Goal: Task Accomplishment & Management: Use online tool/utility

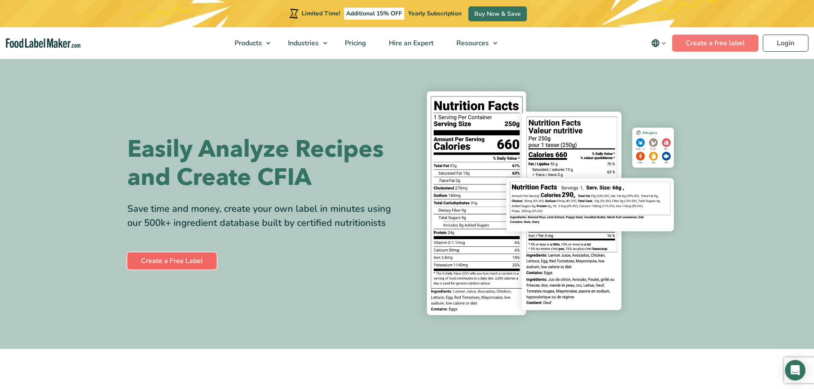
click at [189, 264] on link "Create a Free Label" at bounding box center [171, 260] width 89 height 17
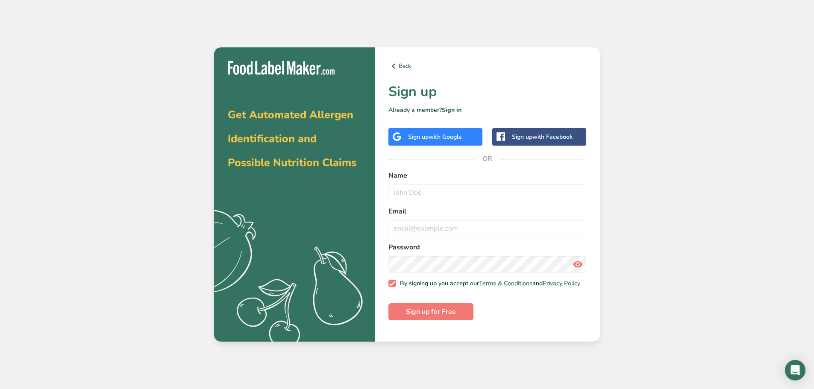
click at [550, 141] on div "Sign up with Facebook" at bounding box center [542, 136] width 61 height 9
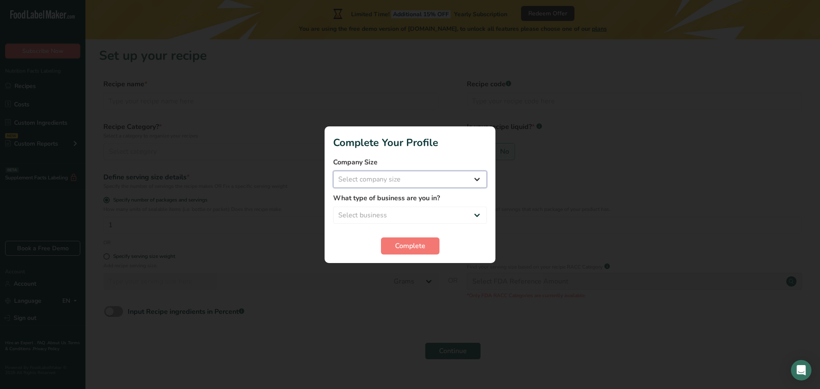
click at [431, 184] on select "Select company size Fewer than 10 Employees 10 to 50 Employees 51 to 500 Employ…" at bounding box center [410, 179] width 154 height 17
select select "1"
click at [333, 171] on select "Select company size Fewer than 10 Employees 10 to 50 Employees 51 to 500 Employ…" at bounding box center [410, 179] width 154 height 17
click at [407, 214] on select "Select business Packaged Food Manufacturer Restaurant & Cafe Bakery Meal Plans …" at bounding box center [410, 215] width 154 height 17
select select "1"
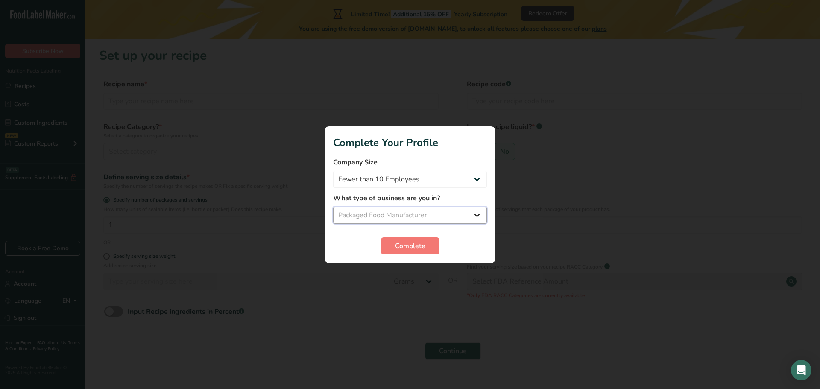
click at [333, 207] on select "Select business Packaged Food Manufacturer Restaurant & Cafe Bakery Meal Plans …" at bounding box center [410, 215] width 154 height 17
click at [413, 241] on span "Complete" at bounding box center [410, 246] width 30 height 10
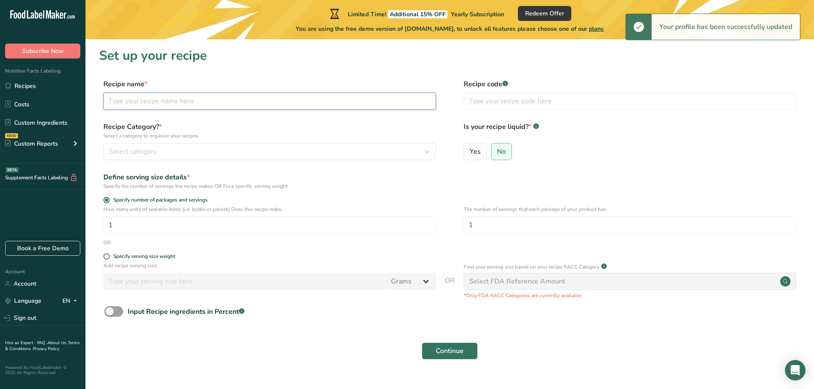
click at [244, 103] on input "text" at bounding box center [269, 101] width 332 height 17
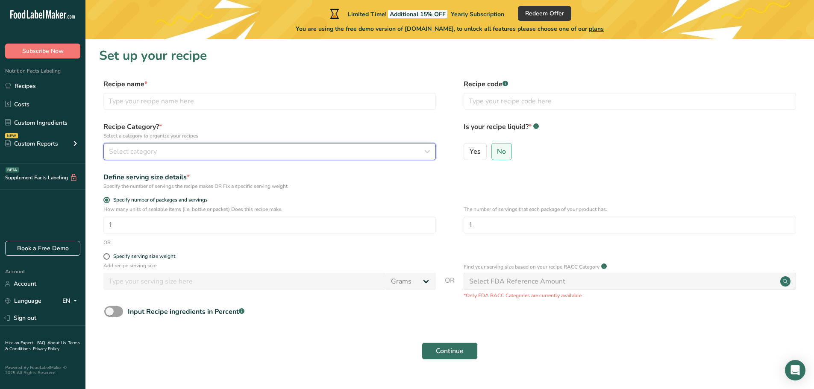
click at [228, 151] on div "Select category" at bounding box center [267, 152] width 316 height 10
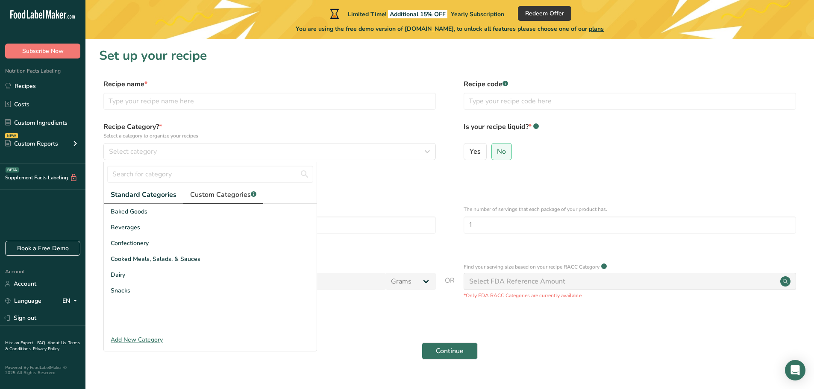
click at [237, 197] on span "Custom Categories .a-a{fill:#347362;}.b-a{fill:#fff;}" at bounding box center [223, 195] width 66 height 10
click at [156, 194] on span "Standard Categories" at bounding box center [143, 195] width 65 height 10
click at [387, 185] on div "Specify the number of servings the recipe makes OR Fix a specific serving weight" at bounding box center [269, 186] width 332 height 8
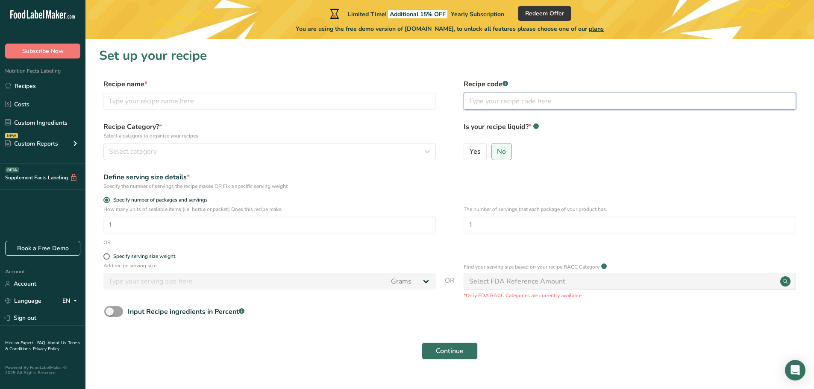
click at [511, 103] on input "text" at bounding box center [629, 101] width 332 height 17
click at [356, 123] on label "Recipe Category? * Select a category to organize your recipes" at bounding box center [269, 131] width 332 height 18
click at [213, 100] on input "text" at bounding box center [269, 101] width 332 height 17
click at [489, 106] on input "text" at bounding box center [629, 101] width 332 height 17
click at [193, 155] on div "Select category" at bounding box center [267, 152] width 316 height 10
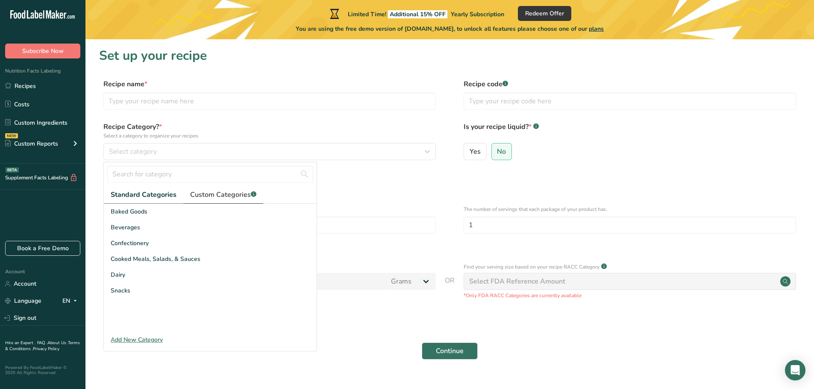
click at [232, 197] on span "Custom Categories .a-a{fill:#347362;}.b-a{fill:#fff;}" at bounding box center [223, 195] width 66 height 10
click at [390, 188] on div "Specify the number of servings the recipe makes OR Fix a specific serving weight" at bounding box center [269, 186] width 332 height 8
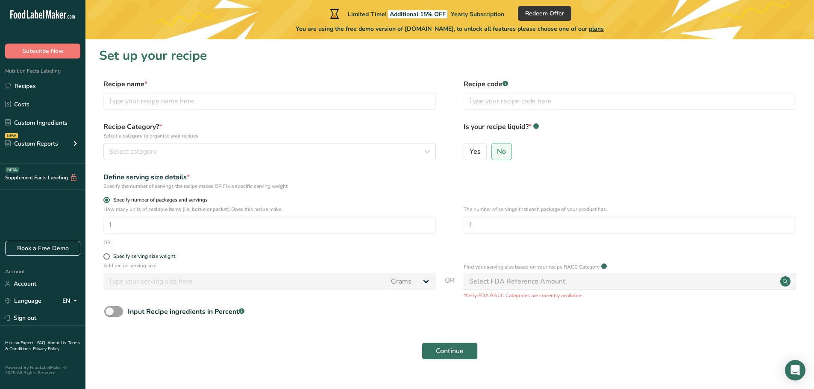
click at [336, 198] on label "Specify number of packages and servings" at bounding box center [269, 200] width 332 height 6
click at [109, 198] on input "Specify number of packages and servings" at bounding box center [106, 200] width 6 height 6
click at [628, 194] on form "Recipe name * Recipe code .a-a{fill:#347362;}.b-a{fill:#fff;} Recipe Category? …" at bounding box center [449, 222] width 701 height 286
click at [455, 351] on span "Continue" at bounding box center [450, 351] width 28 height 10
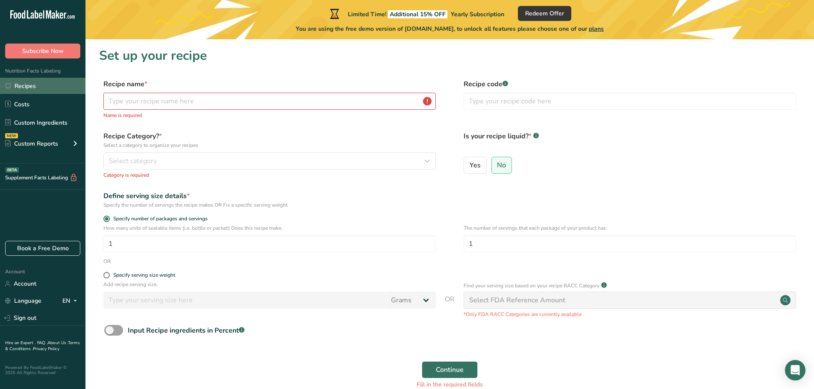
click at [61, 90] on link "Recipes" at bounding box center [42, 86] width 85 height 16
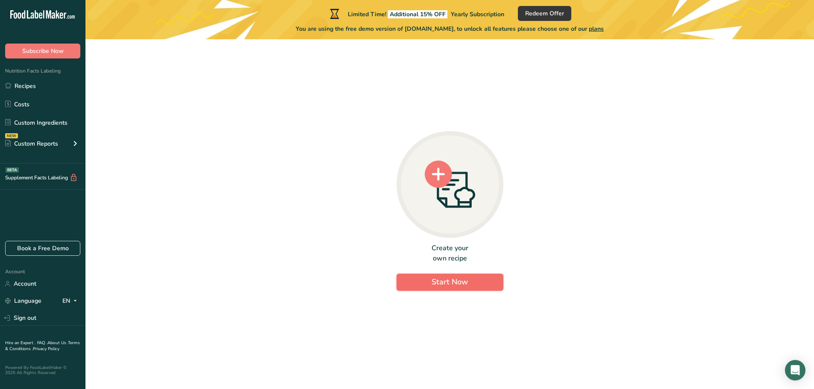
click at [413, 287] on button "Start Now" at bounding box center [449, 282] width 107 height 17
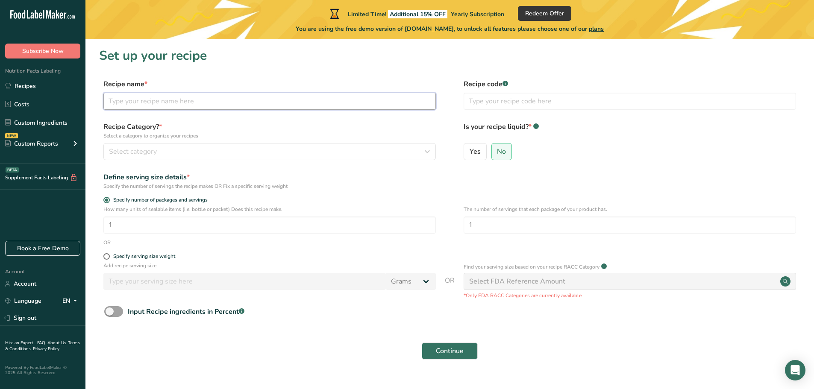
click at [147, 100] on input "text" at bounding box center [269, 101] width 332 height 17
click at [158, 146] on button "Select category" at bounding box center [269, 151] width 332 height 17
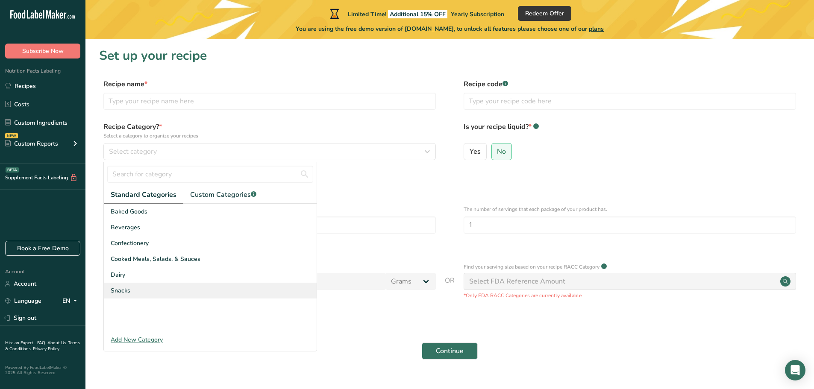
click at [170, 288] on div "Snacks" at bounding box center [210, 291] width 213 height 16
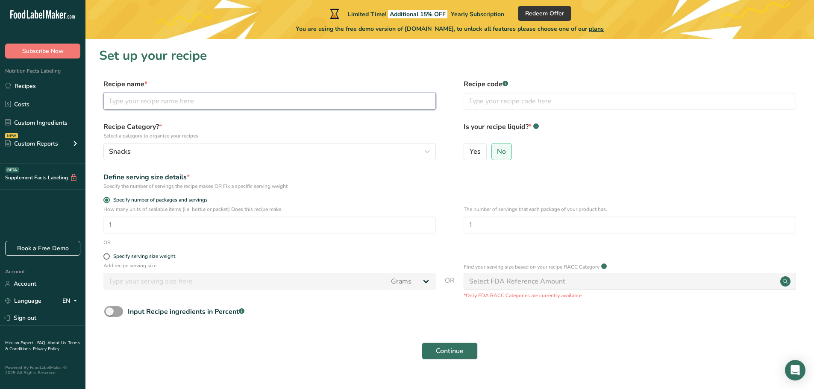
click at [241, 100] on input "text" at bounding box center [269, 101] width 332 height 17
type input "Crêpe sucrée"
click at [175, 255] on div "Specify serving size weight" at bounding box center [144, 256] width 62 height 6
click at [109, 255] on input "Specify serving size weight" at bounding box center [106, 257] width 6 height 6
radio input "true"
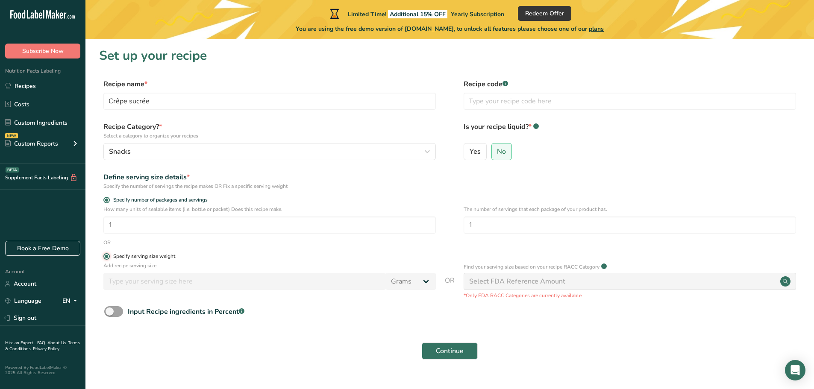
radio input "false"
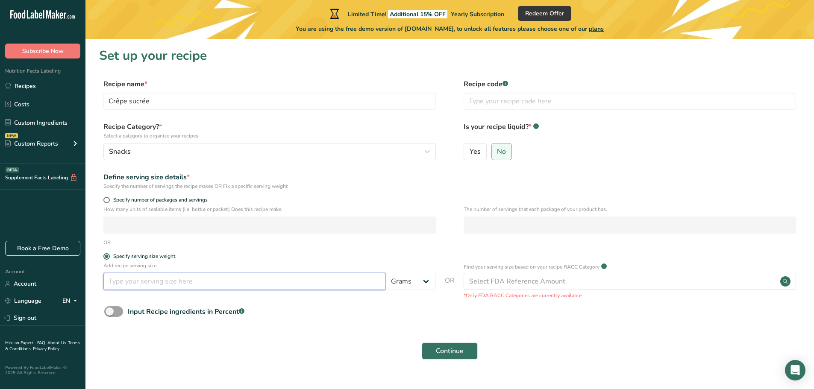
click at [175, 278] on input "number" at bounding box center [244, 281] width 282 height 17
click at [418, 282] on select "Grams kg mg mcg lb oz l mL fl oz tbsp tsp cup qt gallon" at bounding box center [411, 281] width 50 height 17
click at [365, 281] on input "number" at bounding box center [244, 281] width 282 height 17
type input "50"
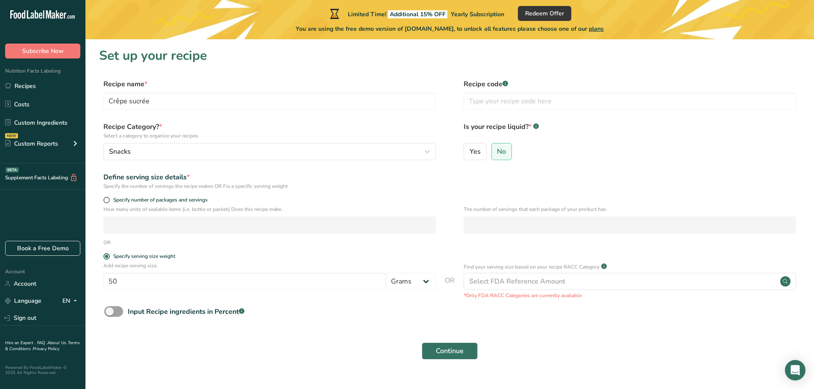
click at [350, 268] on p "Add recipe serving size." at bounding box center [269, 266] width 332 height 8
click at [357, 329] on form "Recipe name * Crêpe sucrée Recipe code .a-a{fill:#347362;}.b-a{fill:#fff;} Reci…" at bounding box center [449, 222] width 701 height 286
click at [513, 280] on div "Select FDA Reference Amount" at bounding box center [517, 281] width 96 height 10
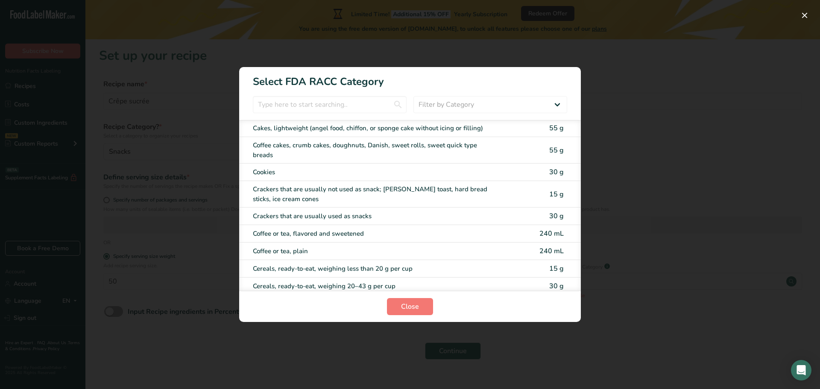
scroll to position [171, 0]
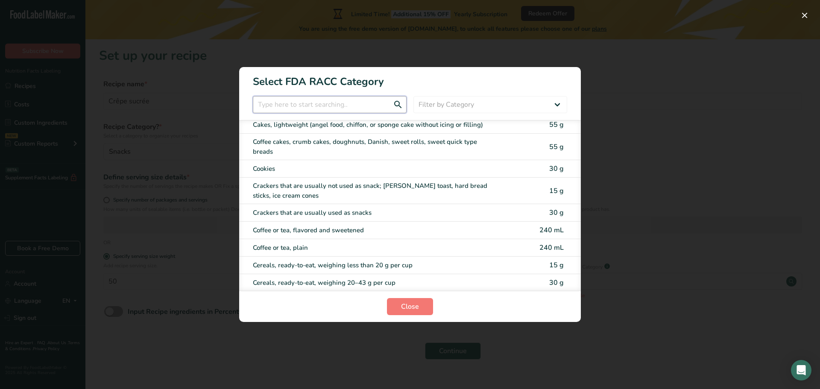
click at [340, 100] on input "RACC Category Selection Modal" at bounding box center [330, 104] width 154 height 17
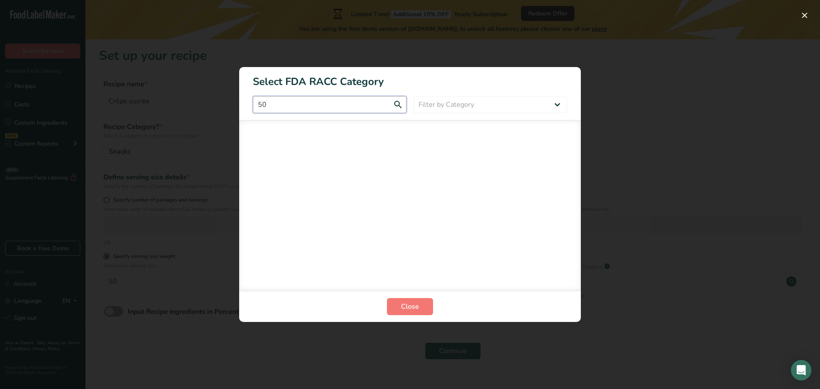
type input "5"
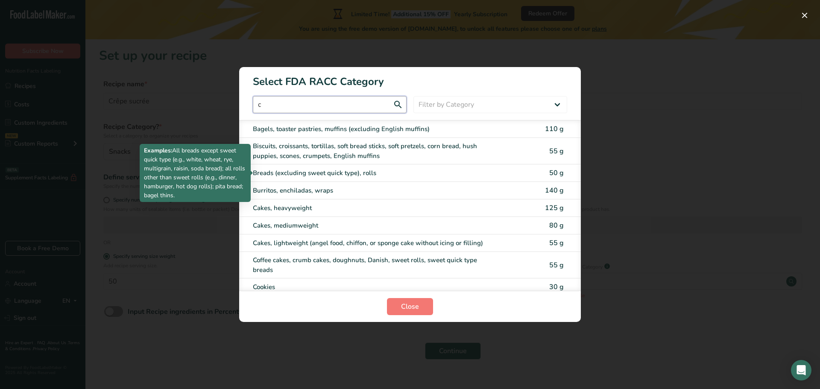
type input "c"
click at [428, 171] on div "Breads (excluding sweet quick type), rolls" at bounding box center [374, 173] width 243 height 10
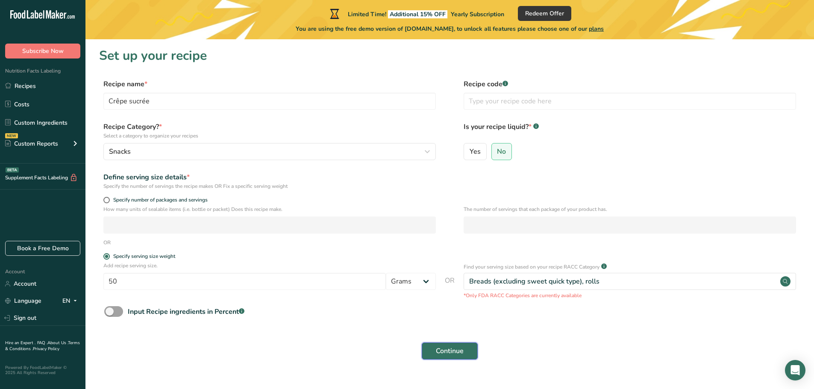
click at [456, 354] on span "Continue" at bounding box center [450, 351] width 28 height 10
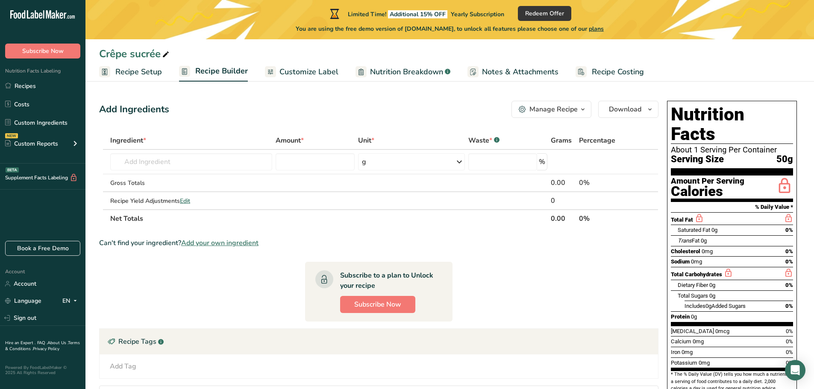
click at [569, 110] on div "Manage Recipe" at bounding box center [553, 109] width 48 height 10
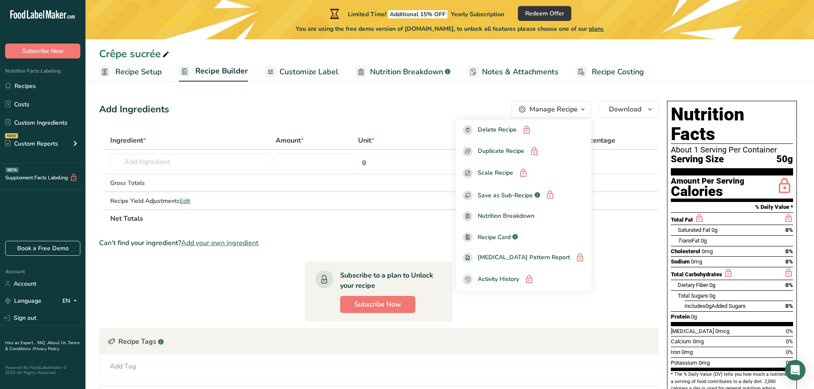
click at [455, 106] on div "Add Ingredients Manage Recipe Delete Recipe Duplicate Recipe Scale Recipe Save …" at bounding box center [378, 109] width 559 height 17
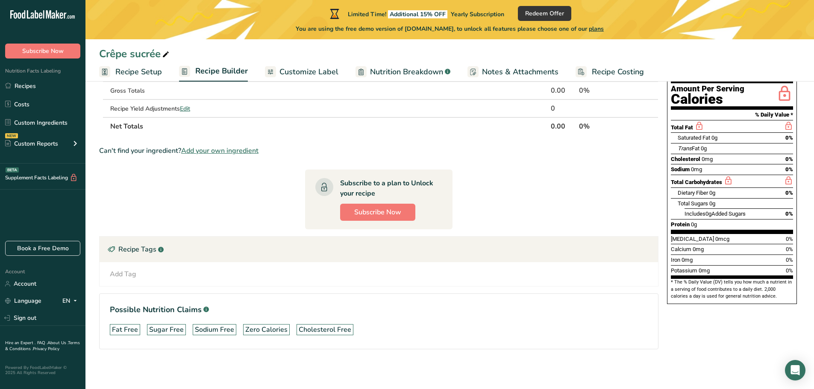
scroll to position [94, 0]
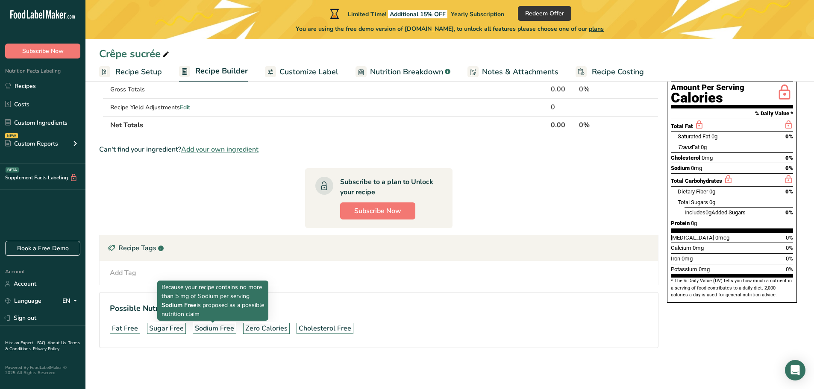
click at [204, 330] on div "Sodium Free" at bounding box center [214, 328] width 39 height 10
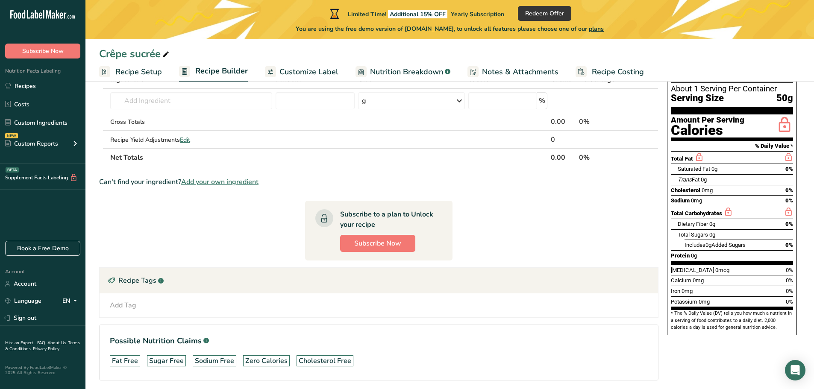
scroll to position [0, 0]
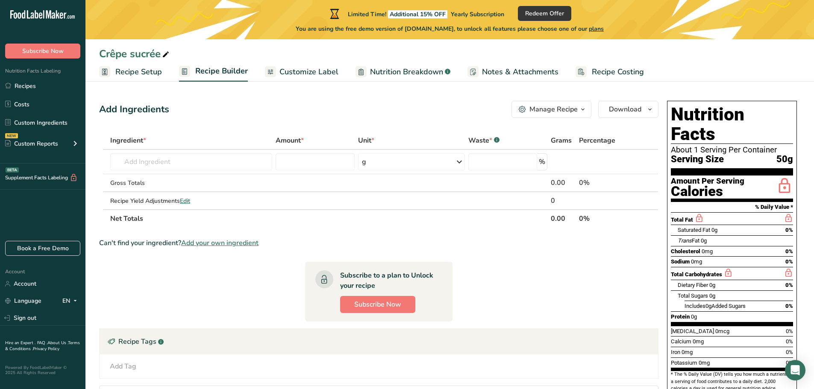
click at [565, 284] on section "Ingredient * Amount * Unit * Waste * .a-a{fill:#347362;}.b-a{fill:#fff;} Grams …" at bounding box center [378, 294] width 559 height 324
click at [290, 69] on span "Customize Label" at bounding box center [308, 72] width 59 height 12
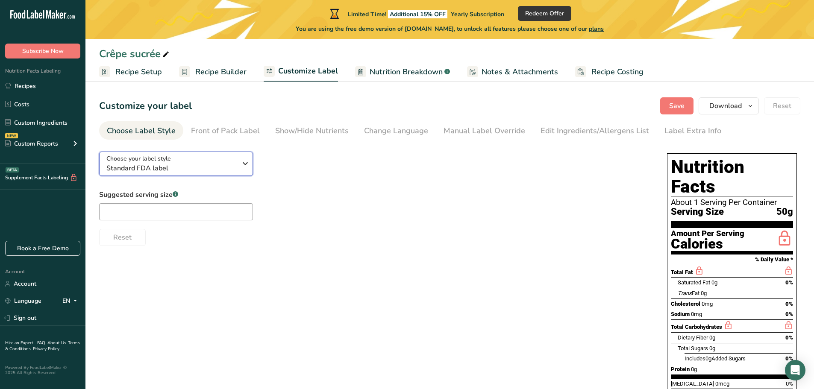
click at [241, 165] on icon "button" at bounding box center [245, 163] width 10 height 15
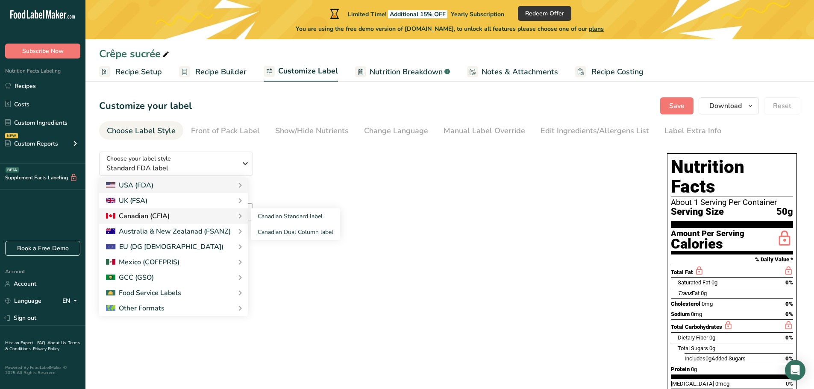
click at [183, 217] on div "Canadian (CFIA)" at bounding box center [173, 216] width 135 height 10
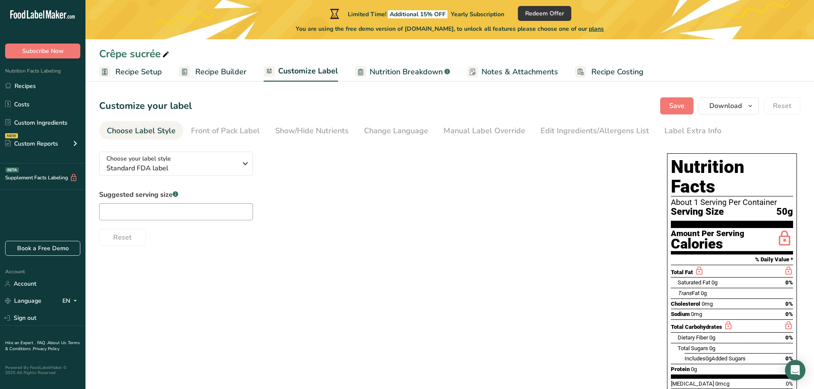
click at [307, 193] on div "Suggested serving size .a-a{fill:#347362;}.b-a{fill:#fff;} Reset" at bounding box center [374, 218] width 551 height 56
click at [225, 164] on span "Standard FDA label" at bounding box center [171, 168] width 130 height 10
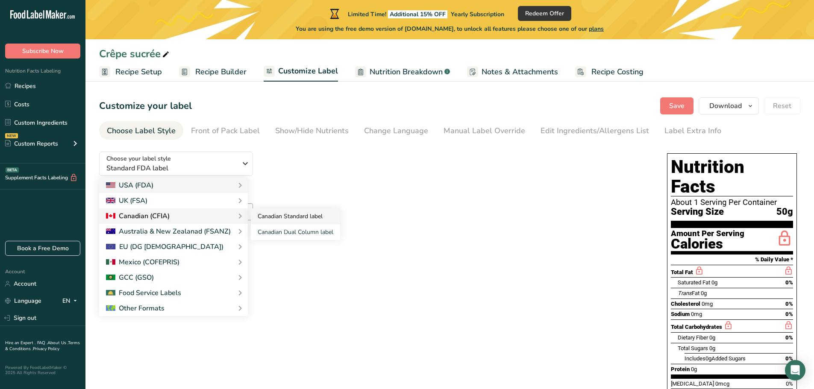
click at [310, 217] on link "Canadian Standard label" at bounding box center [295, 216] width 89 height 16
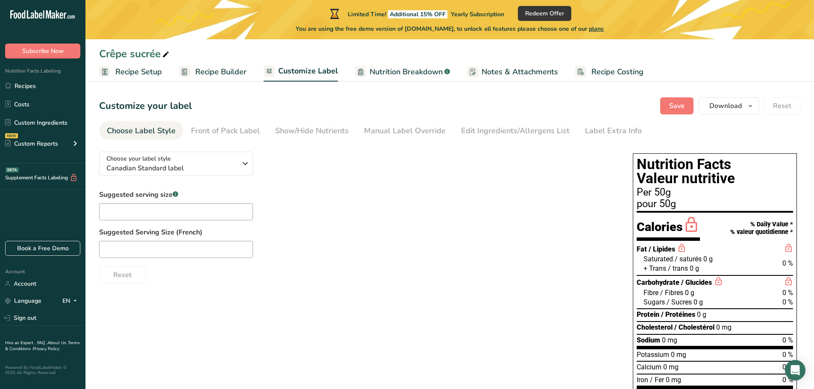
click at [375, 226] on div "Suggested serving size .a-a{fill:#347362;}.b-a{fill:#fff;} Suggested Serving Si…" at bounding box center [357, 237] width 516 height 94
click at [379, 215] on div "Suggested serving size .a-a{fill:#347362;}.b-a{fill:#fff;} Suggested Serving Si…" at bounding box center [357, 237] width 516 height 94
click at [760, 206] on span "plans" at bounding box center [761, 206] width 15 height 9
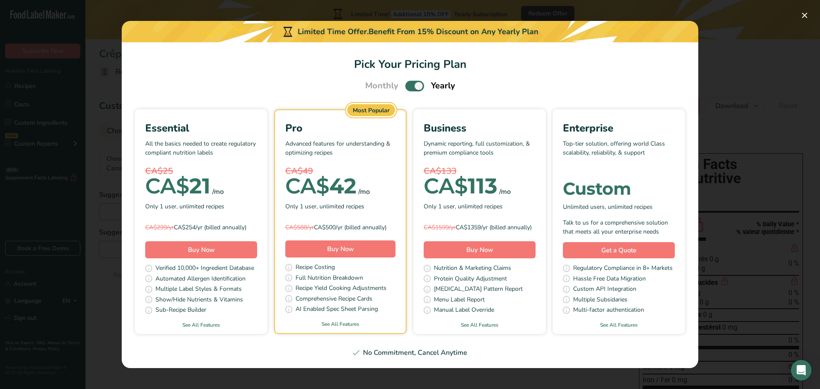
click at [738, 63] on div "Pick Your Pricing Plan Modal" at bounding box center [410, 194] width 820 height 389
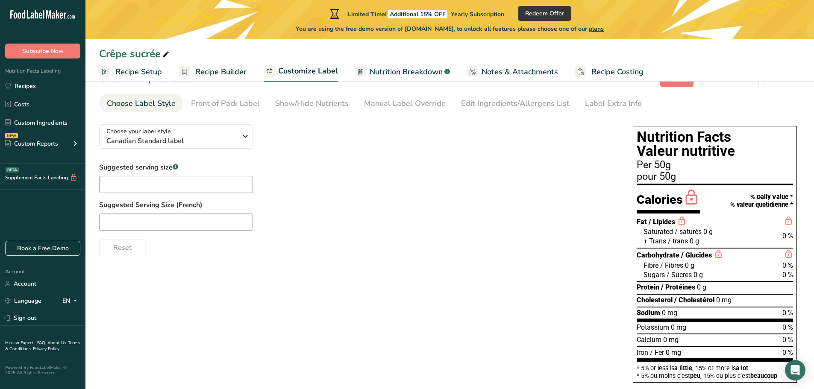
scroll to position [43, 0]
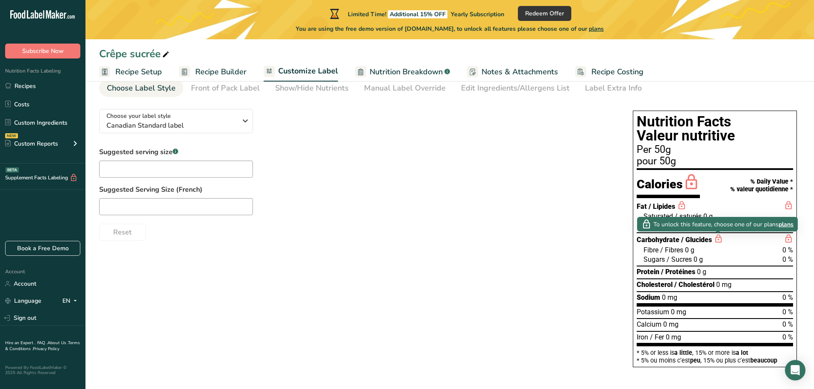
drag, startPoint x: 714, startPoint y: 240, endPoint x: 724, endPoint y: 240, distance: 10.3
click at [724, 240] on div "Carbohydrate / Glucides" at bounding box center [714, 239] width 156 height 11
click at [533, 232] on div "Reset" at bounding box center [357, 230] width 516 height 21
click at [473, 213] on div at bounding box center [357, 206] width 516 height 17
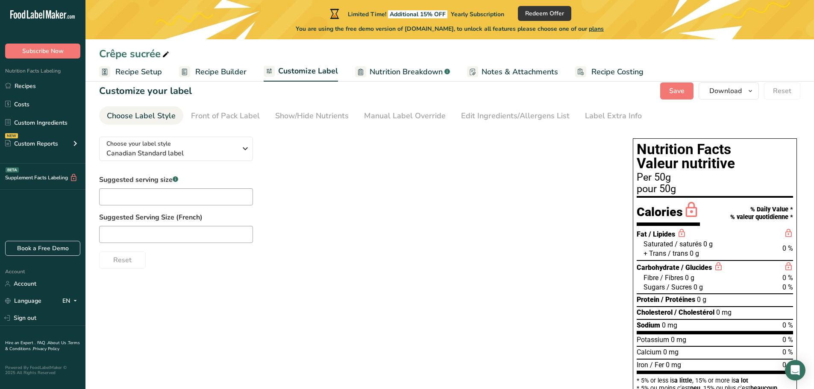
scroll to position [0, 0]
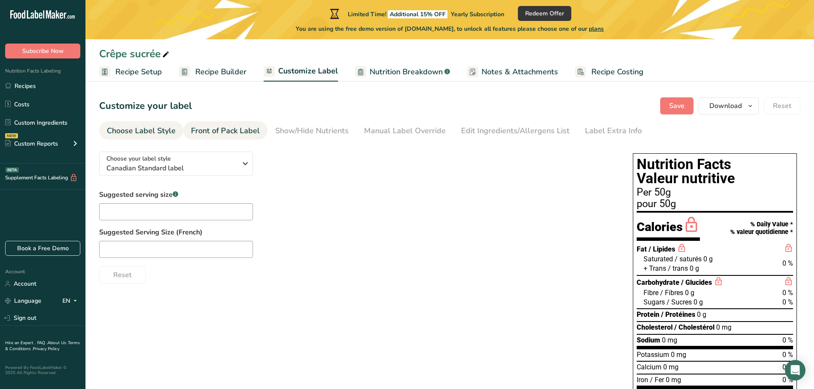
click at [237, 133] on div "Front of Pack Label" at bounding box center [225, 131] width 69 height 12
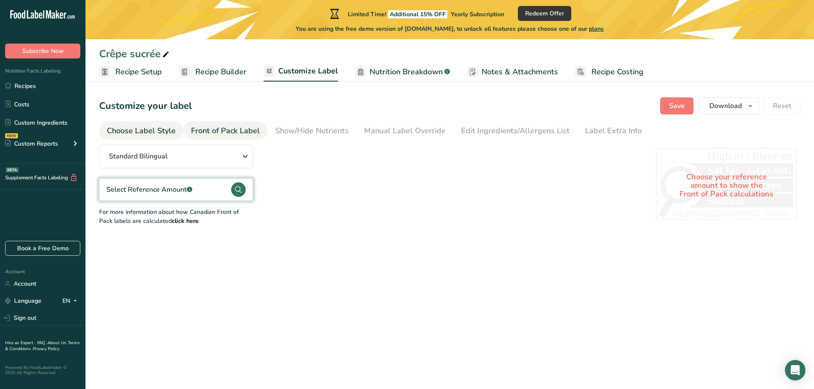
click at [163, 132] on div "Choose Label Style" at bounding box center [141, 131] width 69 height 12
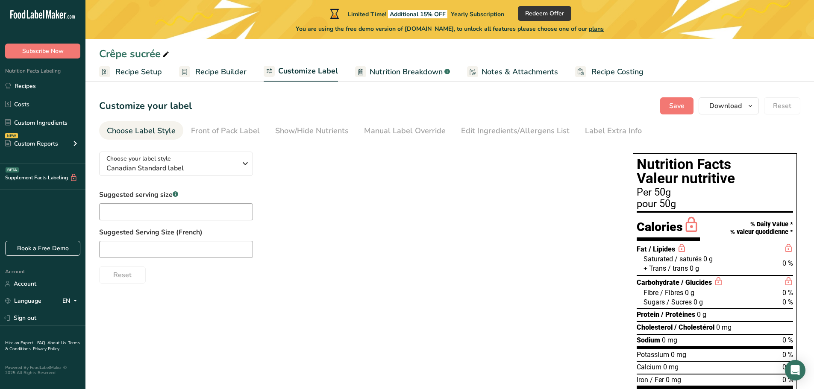
scroll to position [43, 0]
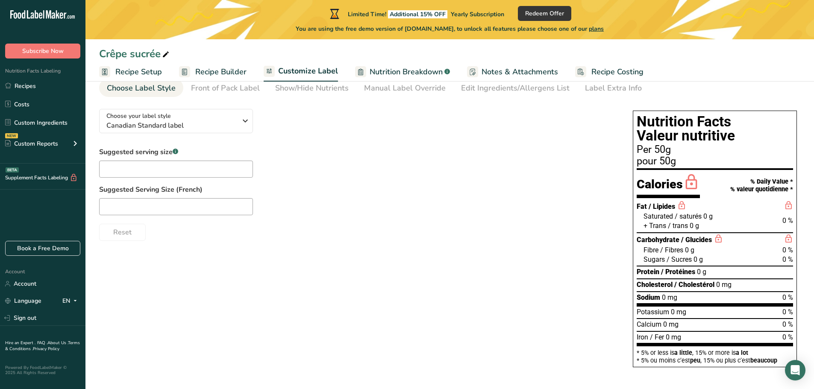
click at [395, 193] on label "Suggested Serving Size (French)" at bounding box center [357, 190] width 516 height 10
click at [223, 168] on input "text" at bounding box center [176, 169] width 154 height 17
type input "50"
click at [424, 191] on label "Suggested Serving Size (French)" at bounding box center [357, 190] width 516 height 10
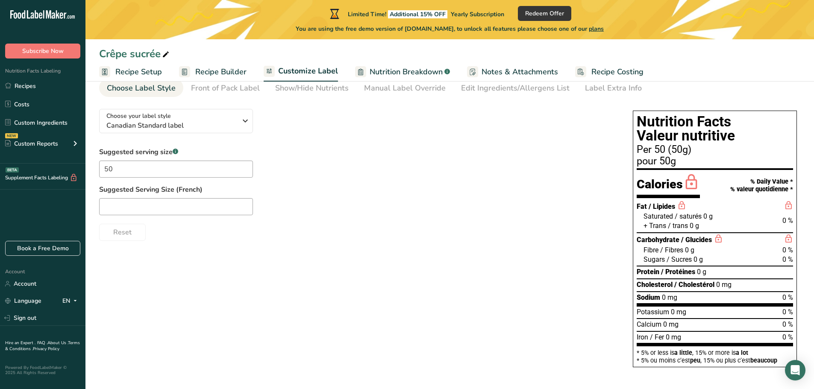
click at [424, 191] on label "Suggested Serving Size (French)" at bounding box center [357, 190] width 516 height 10
click at [237, 208] on input "text" at bounding box center [176, 206] width 154 height 17
type input "50"
click at [156, 175] on input "50" at bounding box center [176, 169] width 154 height 17
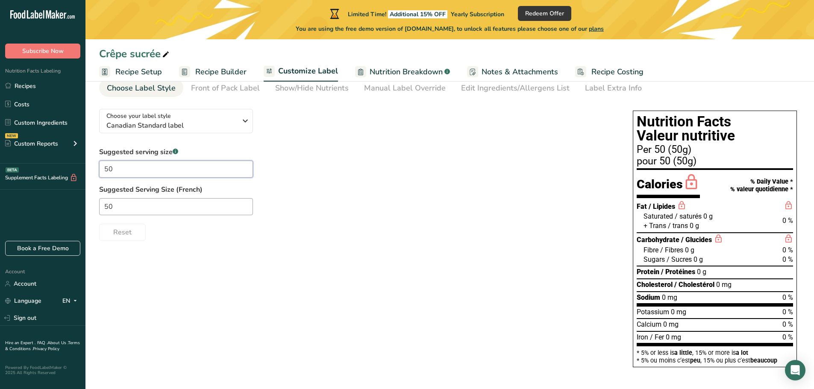
click at [156, 175] on input "50" at bounding box center [176, 169] width 154 height 17
type input "1 crêpe"
drag, startPoint x: 150, startPoint y: 202, endPoint x: 72, endPoint y: 205, distance: 77.8
click at [72, 205] on div ".a-20{fill:#fff;} Subscribe Now Nutrition Facts Labeling Recipes Costs Custom I…" at bounding box center [407, 173] width 814 height 432
type input "1 crêpe"
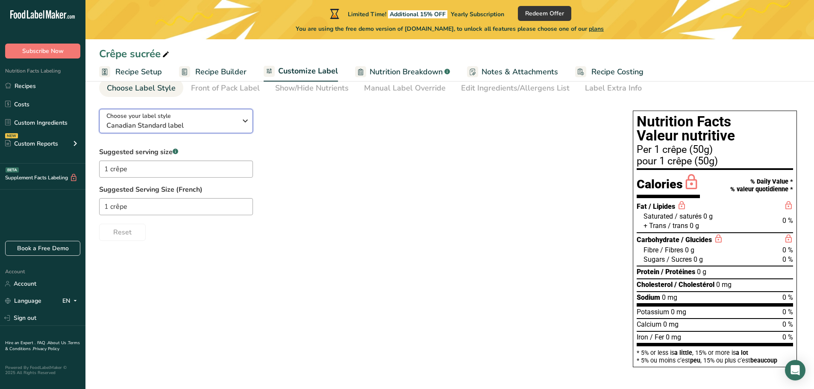
click at [202, 123] on span "Canadian Standard label" at bounding box center [171, 125] width 130 height 10
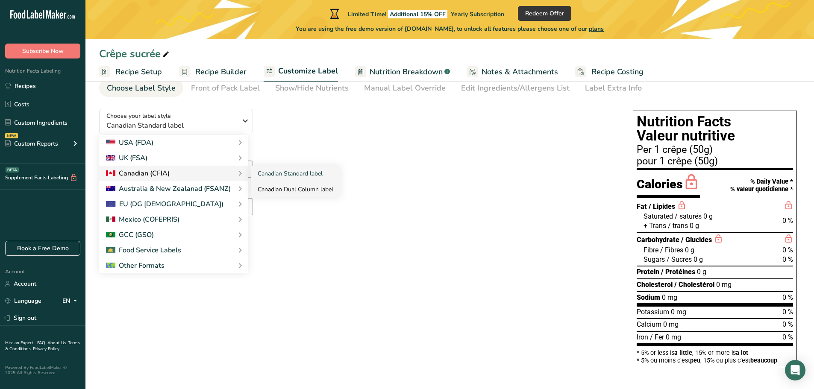
click at [295, 191] on link "Canadian Dual Column label" at bounding box center [295, 190] width 89 height 16
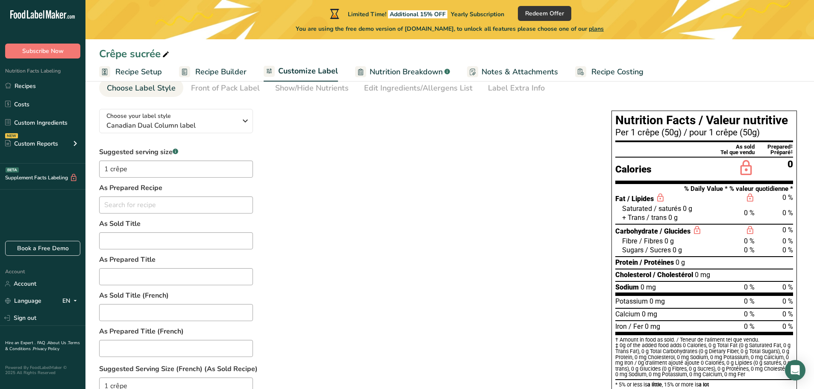
click at [352, 204] on div "Suggested serving size .a-a{fill:#347362;}.b-a{fill:#fff;} 1 crêpe As Prepared …" at bounding box center [346, 330] width 495 height 366
click at [223, 124] on span "Canadian Dual Column label" at bounding box center [171, 125] width 130 height 10
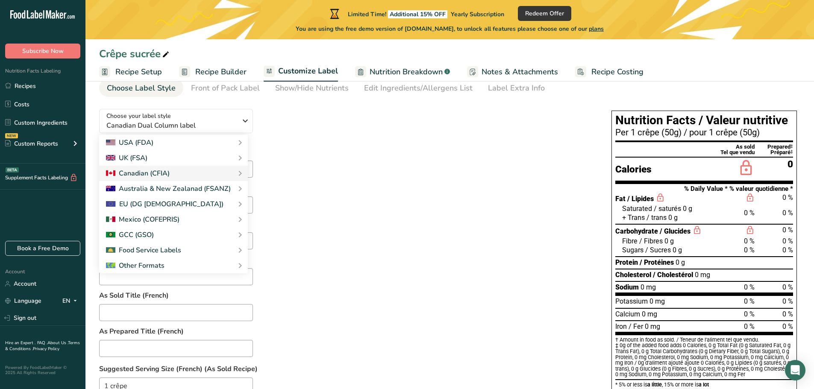
click at [375, 149] on div "Suggested serving size .a-a{fill:#347362;}.b-a{fill:#fff;} 1 crêpe As Prepared …" at bounding box center [346, 330] width 495 height 366
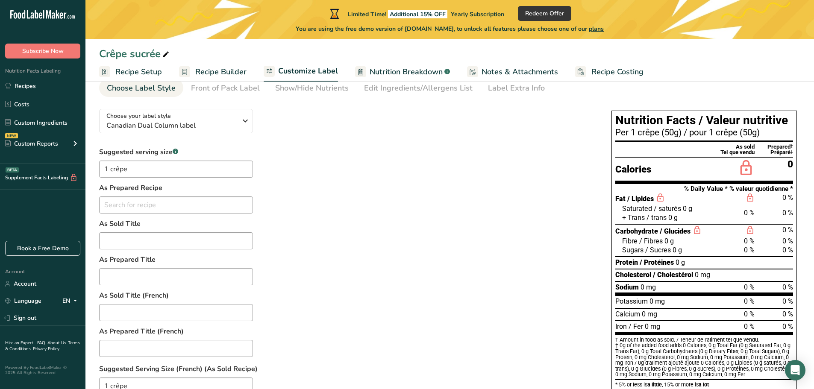
click at [375, 149] on div "Suggested serving size .a-a{fill:#347362;}.b-a{fill:#fff;} 1 crêpe As Prepared …" at bounding box center [346, 330] width 495 height 366
click at [200, 129] on span "Canadian Dual Column label" at bounding box center [171, 125] width 130 height 10
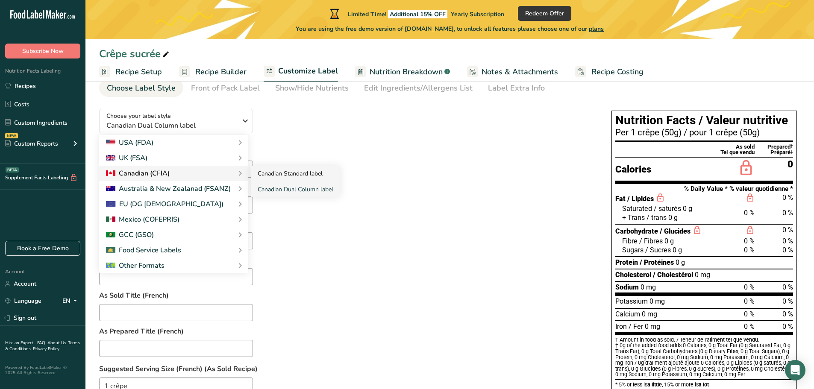
click at [275, 174] on link "Canadian Standard label" at bounding box center [295, 174] width 89 height 16
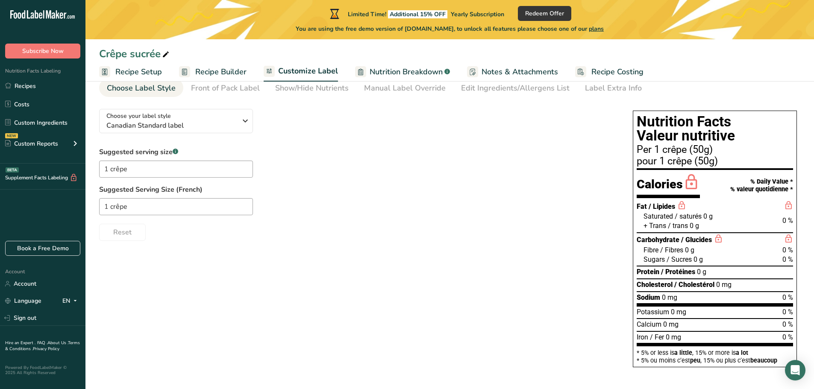
click at [422, 185] on label "Suggested Serving Size (French)" at bounding box center [357, 190] width 516 height 10
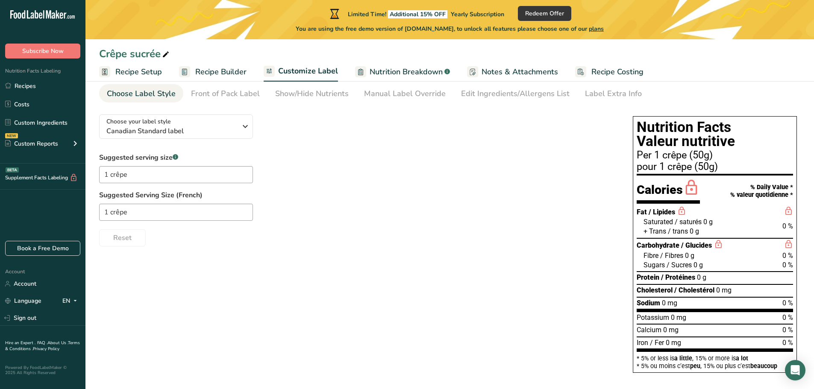
scroll to position [0, 0]
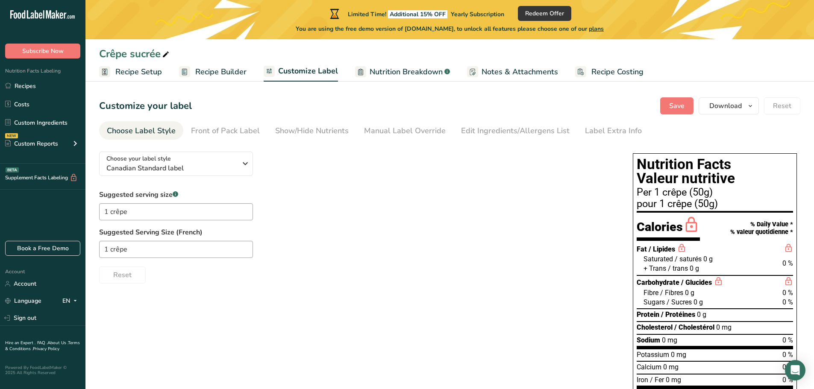
click at [359, 191] on div "Suggested serving size .a-a{fill:#347362;}.b-a{fill:#fff;} 1 crêpe Suggested Se…" at bounding box center [357, 237] width 516 height 94
click at [411, 131] on div "Manual Label Override" at bounding box center [405, 131] width 82 height 12
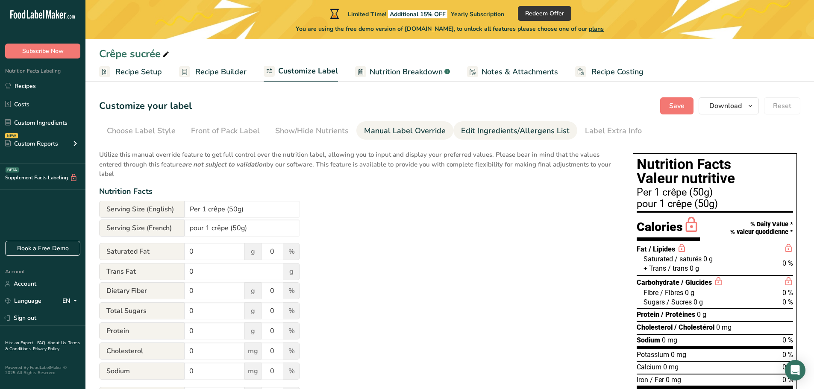
click at [484, 132] on div "Edit Ingredients/Allergens List" at bounding box center [515, 131] width 108 height 12
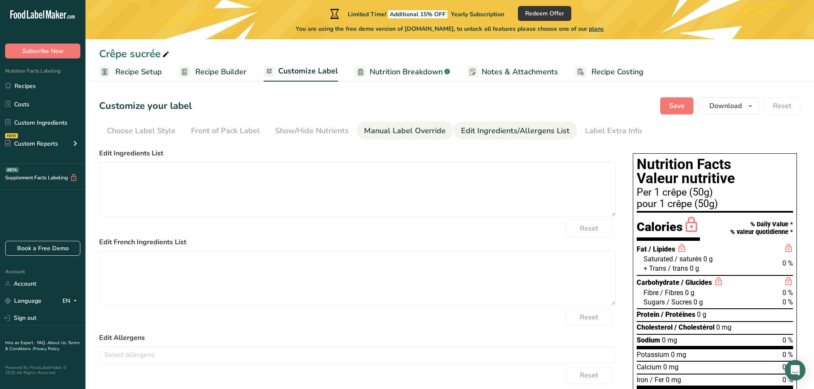
click at [406, 131] on div "Manual Label Override" at bounding box center [405, 131] width 82 height 12
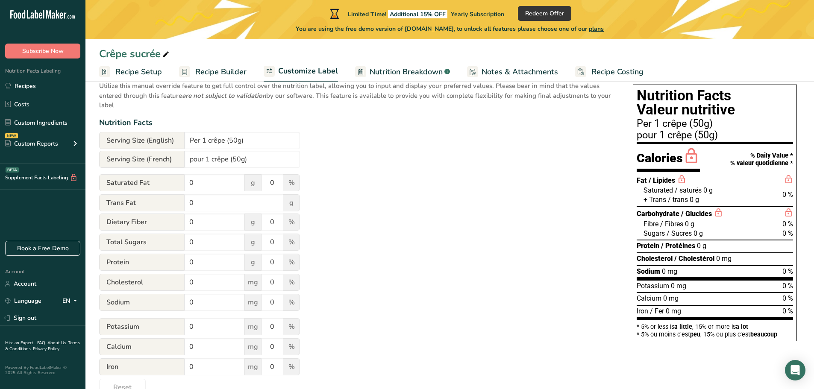
scroll to position [85, 0]
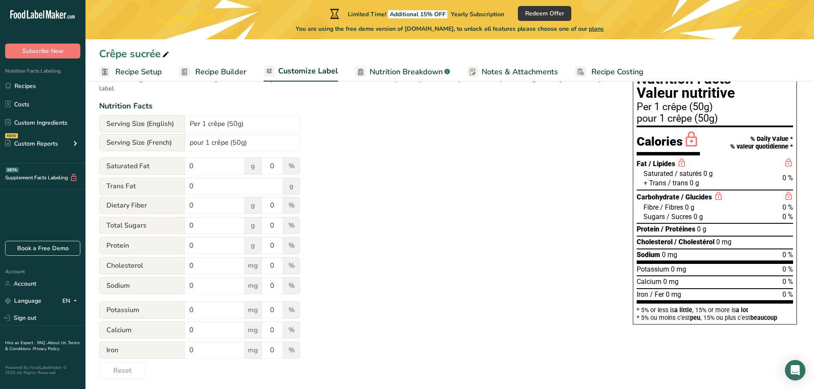
click at [406, 220] on div "Utilize this manual override feature to get full control over the nutrition lab…" at bounding box center [357, 219] width 516 height 320
click at [270, 163] on input "0" at bounding box center [271, 166] width 21 height 17
click at [431, 195] on div "Utilize this manual override feature to get full control over the nutrition lab…" at bounding box center [357, 219] width 516 height 320
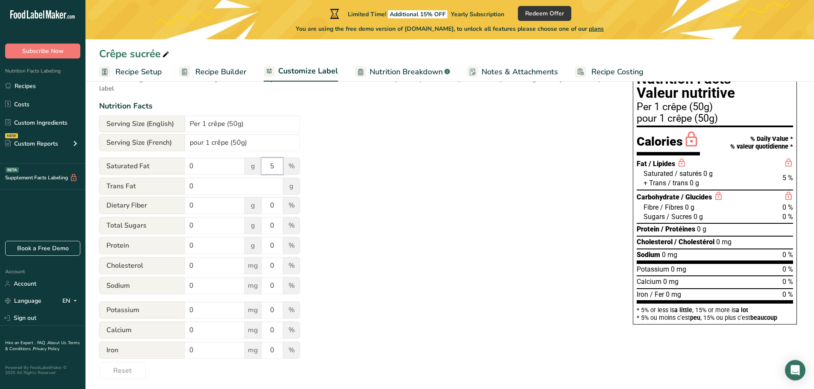
click at [274, 166] on input "5" at bounding box center [271, 166] width 21 height 17
type input "1"
click at [271, 186] on input "0" at bounding box center [234, 186] width 99 height 17
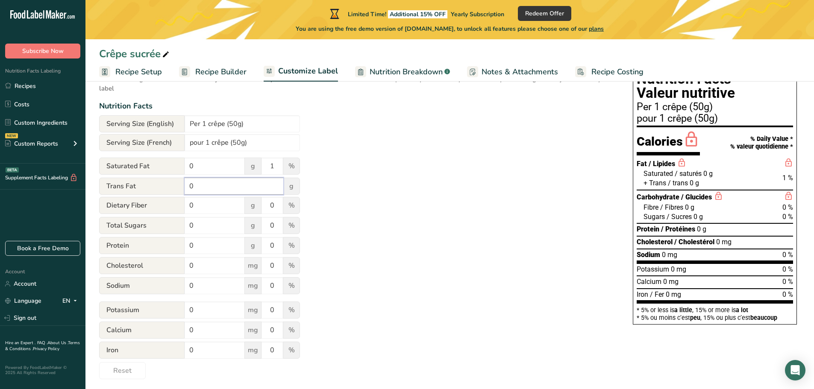
click at [274, 189] on input "0" at bounding box center [234, 186] width 99 height 17
type input "0"
click at [258, 210] on span "g" at bounding box center [252, 205] width 17 height 17
click at [234, 223] on input "0" at bounding box center [215, 225] width 60 height 17
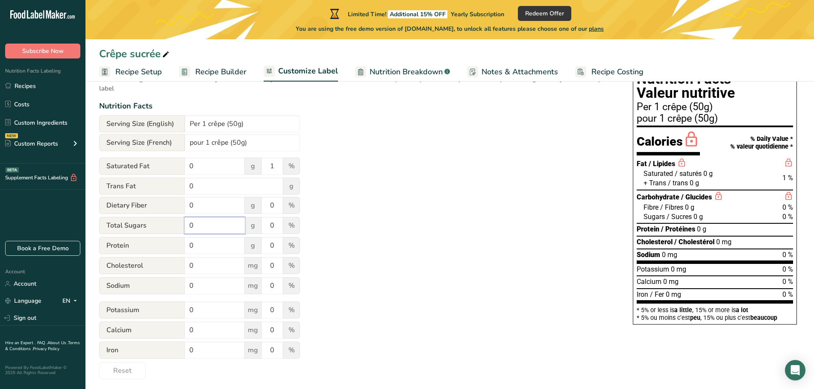
click at [234, 223] on input "0" at bounding box center [215, 225] width 60 height 17
type input "7"
click at [372, 218] on div "Utilize this manual override feature to get full control over the nutrition lab…" at bounding box center [357, 219] width 516 height 320
click at [276, 227] on input "0" at bounding box center [271, 225] width 21 height 17
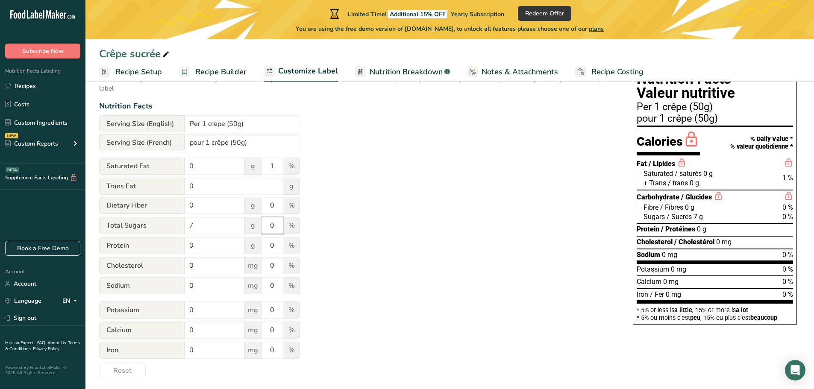
click at [276, 227] on input "0" at bounding box center [271, 225] width 21 height 17
type input "7"
click at [399, 226] on div "Utilize this manual override feature to get full control over the nutrition lab…" at bounding box center [357, 219] width 516 height 320
click at [388, 231] on div "Utilize this manual override feature to get full control over the nutrition lab…" at bounding box center [357, 219] width 516 height 320
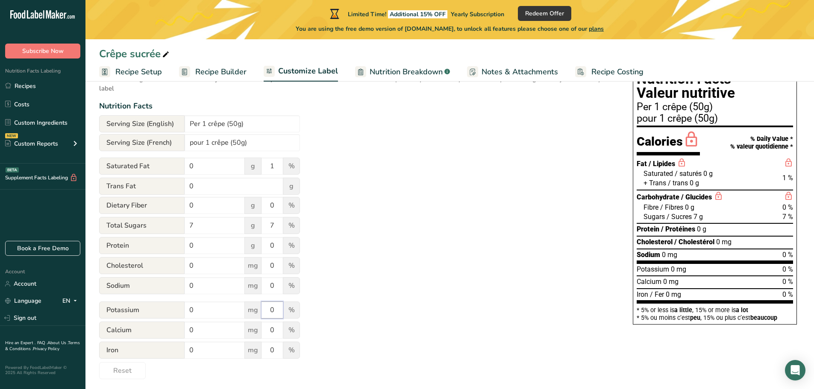
click at [272, 310] on input "0" at bounding box center [271, 310] width 21 height 17
type input "1"
click at [276, 325] on input "0" at bounding box center [271, 330] width 21 height 17
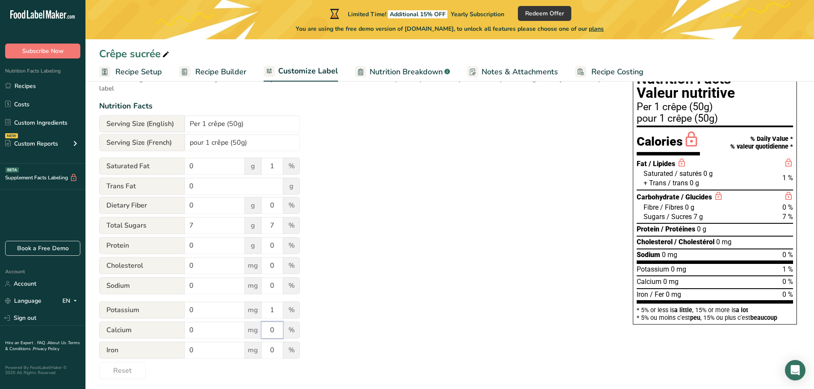
click at [276, 325] on input "0" at bounding box center [271, 330] width 21 height 17
type input "2"
click at [272, 353] on input "0" at bounding box center [271, 350] width 21 height 17
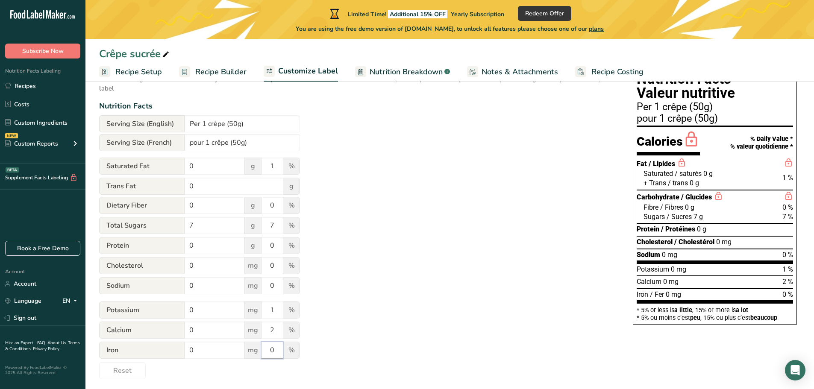
click at [272, 353] on input "0" at bounding box center [271, 350] width 21 height 17
type input "3"
click at [412, 321] on div "Utilize this manual override feature to get full control over the nutrition lab…" at bounding box center [357, 219] width 516 height 320
click at [394, 314] on div "Utilize this manual override feature to get full control over the nutrition lab…" at bounding box center [357, 219] width 516 height 320
click at [230, 270] on input "0" at bounding box center [215, 265] width 60 height 17
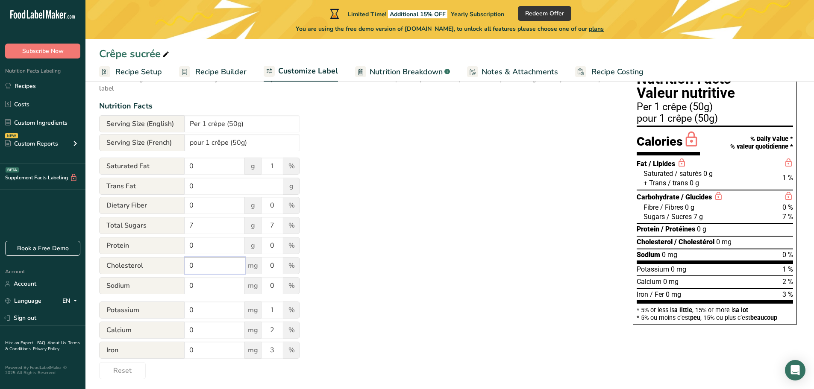
click at [230, 270] on input "0" at bounding box center [215, 265] width 60 height 17
type input "10"
click at [217, 249] on input "0" at bounding box center [215, 245] width 60 height 17
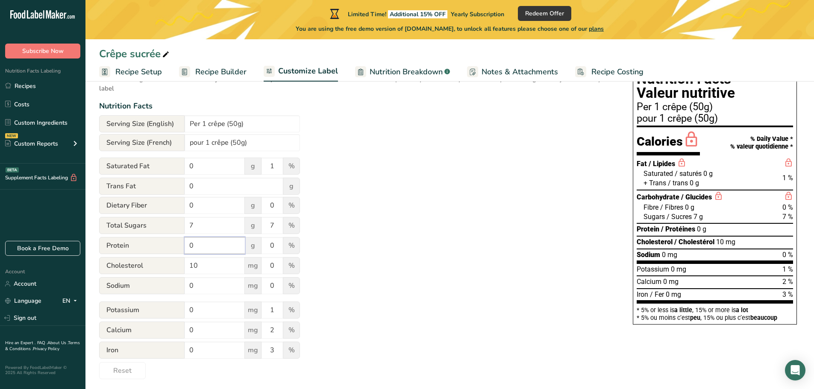
click at [217, 249] on input "0" at bounding box center [215, 245] width 60 height 17
type input "2"
click at [404, 269] on div "Utilize this manual override feature to get full control over the nutrition lab…" at bounding box center [357, 219] width 516 height 320
click at [218, 229] on input "7" at bounding box center [215, 225] width 60 height 17
click at [338, 205] on div "Utilize this manual override feature to get full control over the nutrition lab…" at bounding box center [357, 219] width 516 height 320
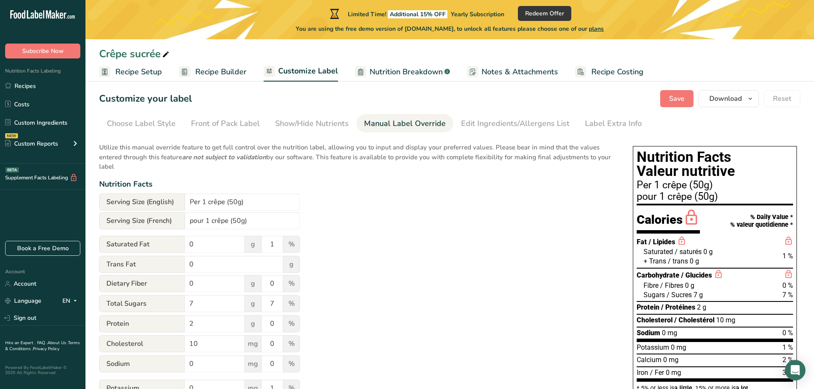
scroll to position [4, 0]
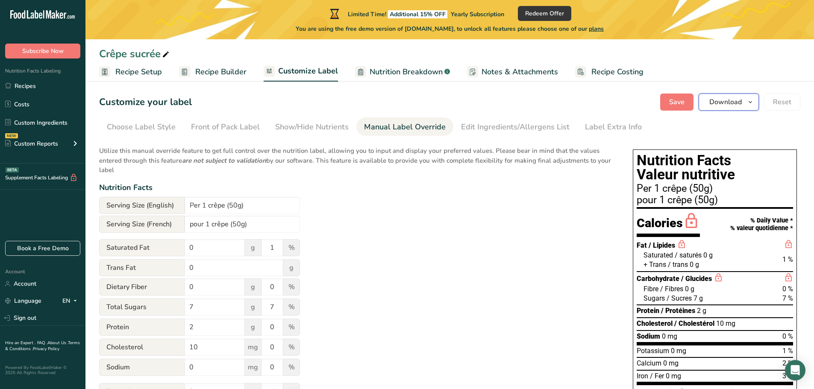
click at [727, 95] on button "Download" at bounding box center [728, 102] width 60 height 17
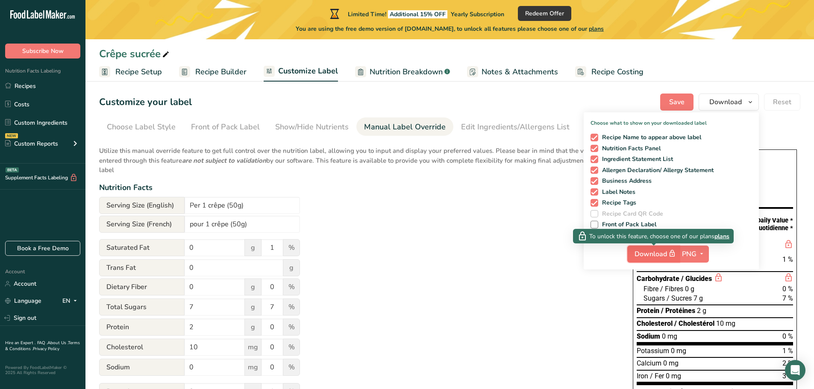
click at [677, 250] on span "button" at bounding box center [672, 254] width 10 height 10
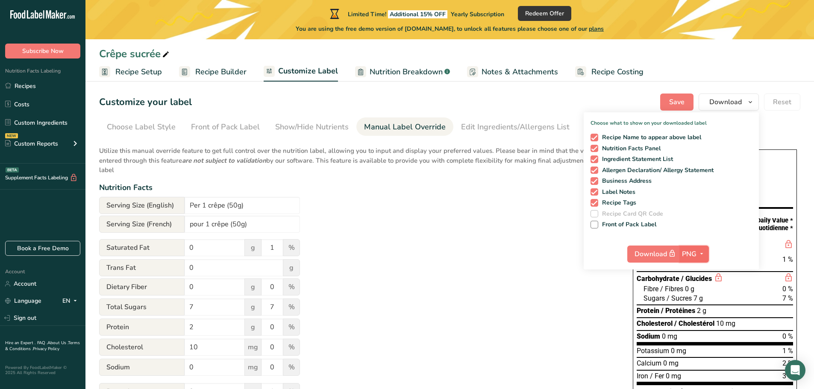
click at [696, 253] on span "PNG" at bounding box center [689, 254] width 15 height 10
click at [698, 281] on link "BMP" at bounding box center [694, 285] width 27 height 14
click at [695, 255] on span "BMP" at bounding box center [688, 254] width 15 height 10
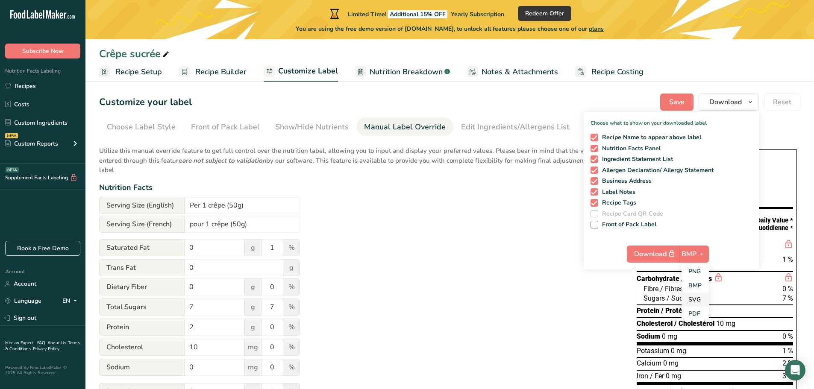
click at [695, 294] on link "SVG" at bounding box center [694, 300] width 27 height 14
click at [692, 254] on span "SVG" at bounding box center [689, 254] width 14 height 10
click at [696, 314] on link "PDF" at bounding box center [694, 314] width 27 height 14
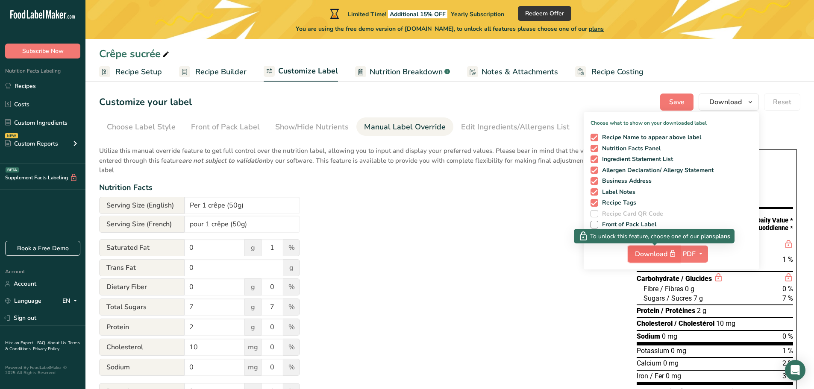
click at [658, 256] on span "Download" at bounding box center [656, 254] width 43 height 11
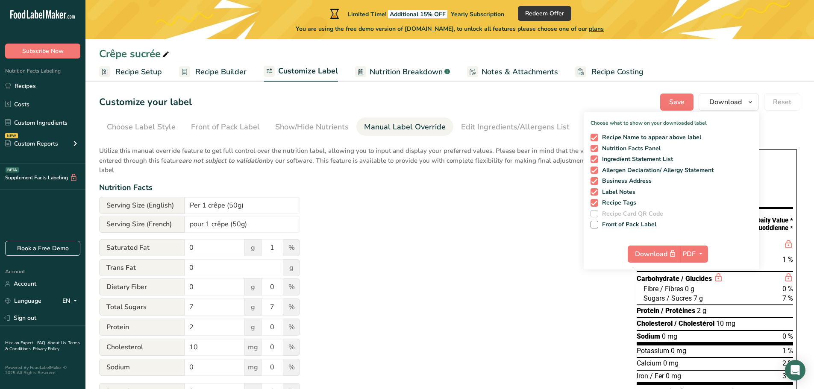
click at [443, 242] on div "Utilize this manual override feature to get full control over the nutrition lab…" at bounding box center [357, 301] width 516 height 320
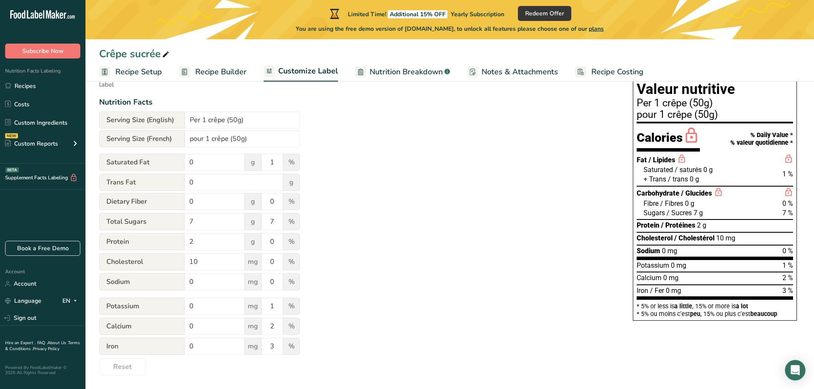
scroll to position [47, 0]
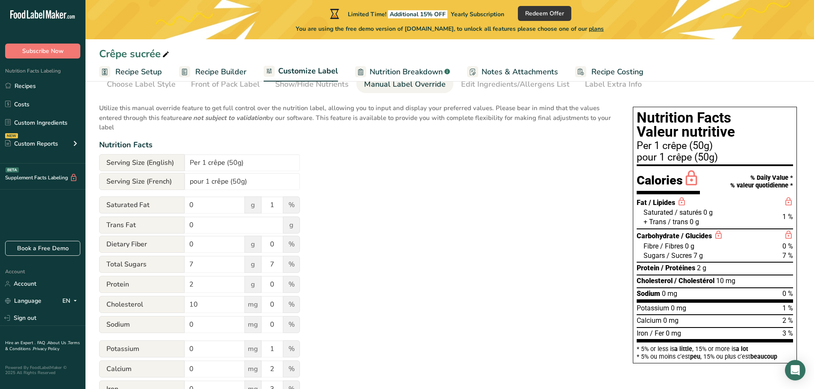
drag, startPoint x: 769, startPoint y: 170, endPoint x: 648, endPoint y: 155, distance: 121.9
click at [670, 143] on div "Nutrition Facts Valeur nutritive Per 1 crêpe (50g) pour 1 crêpe (50g) Calories …" at bounding box center [715, 235] width 164 height 257
click at [578, 222] on div "Utilize this manual override feature to get full control over the nutrition lab…" at bounding box center [357, 258] width 516 height 320
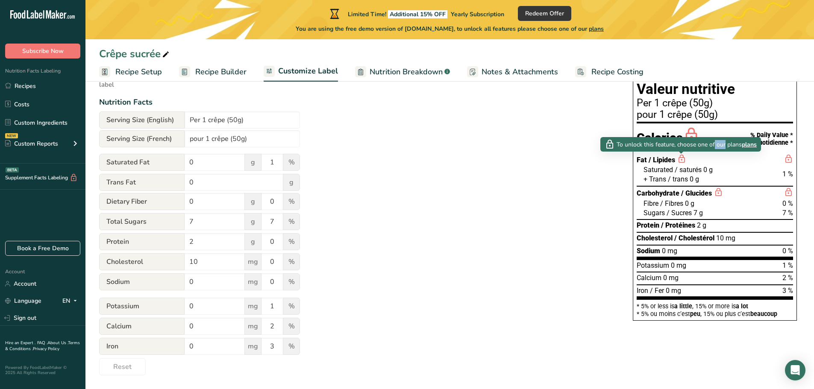
drag, startPoint x: 688, startPoint y: 140, endPoint x: 699, endPoint y: 138, distance: 11.3
click at [699, 138] on div "To unlock this feature, choose one of our plans plans" at bounding box center [680, 144] width 161 height 15
click at [582, 196] on div "Utilize this manual override feature to get full control over the nutrition lab…" at bounding box center [357, 216] width 516 height 320
click at [503, 192] on div "Utilize this manual override feature to get full control over the nutrition lab…" at bounding box center [357, 216] width 516 height 320
drag, startPoint x: 639, startPoint y: 139, endPoint x: 719, endPoint y: 137, distance: 79.9
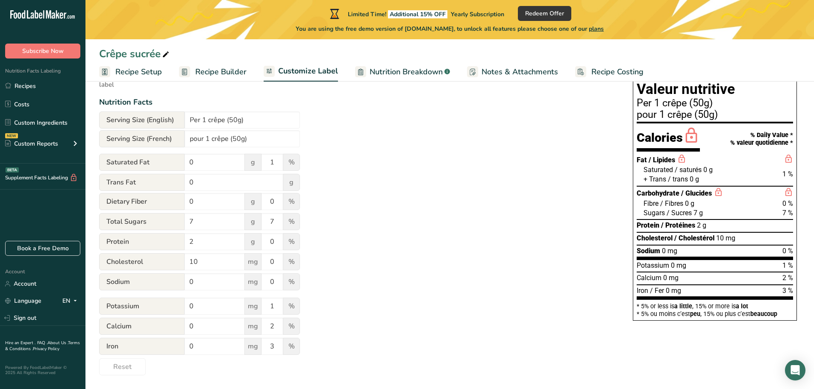
click at [695, 136] on div "Calories" at bounding box center [667, 139] width 63 height 25
click at [737, 137] on div "% Daily Value * % valeur quotidienne *" at bounding box center [761, 139] width 63 height 15
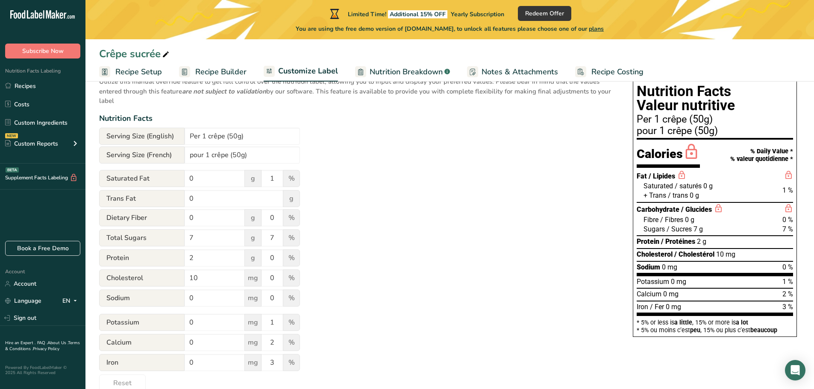
scroll to position [67, 0]
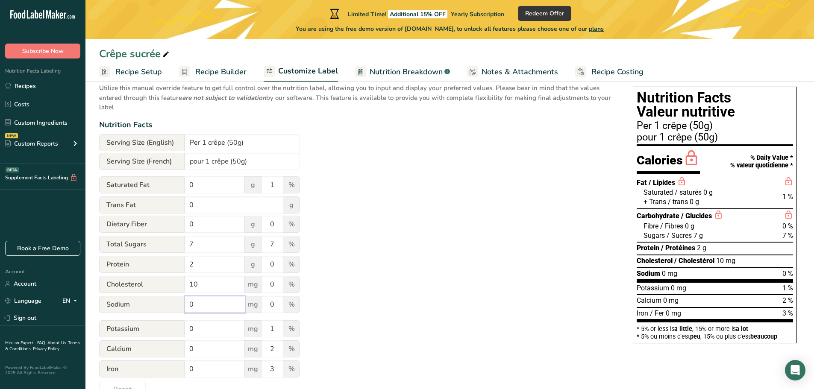
click at [212, 303] on input "0" at bounding box center [215, 304] width 60 height 17
type input "10"
click at [505, 257] on div "Utilize this manual override feature to get full control over the nutrition lab…" at bounding box center [357, 238] width 516 height 320
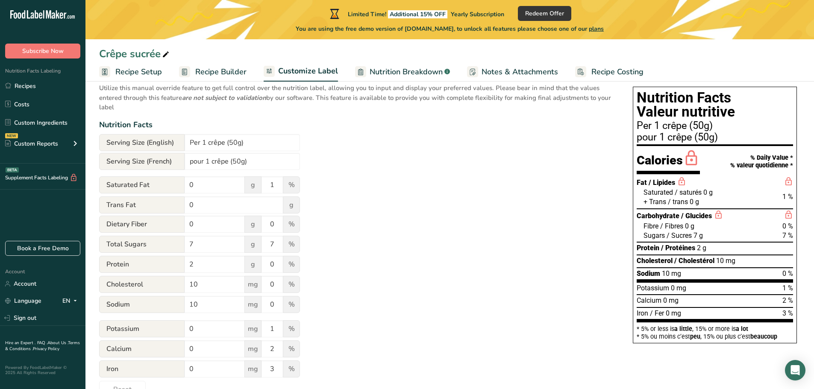
click at [505, 257] on div "Utilize this manual override feature to get full control over the nutrition lab…" at bounding box center [357, 238] width 516 height 320
click at [483, 258] on div "Utilize this manual override feature to get full control over the nutrition lab…" at bounding box center [357, 238] width 516 height 320
click at [484, 256] on div "Utilize this manual override feature to get full control over the nutrition lab…" at bounding box center [357, 238] width 516 height 320
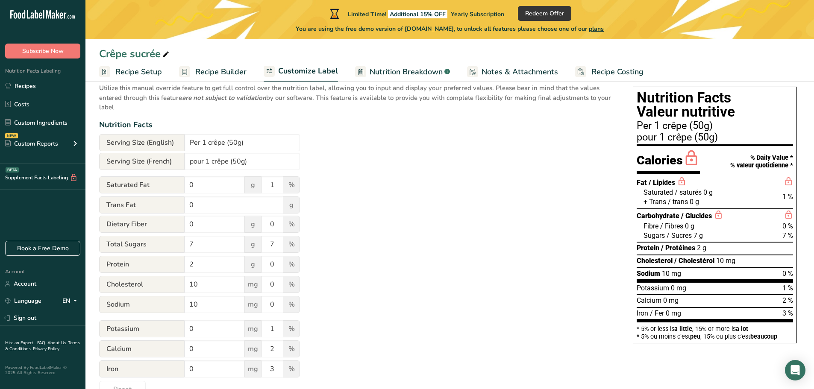
click at [484, 256] on div "Utilize this manual override feature to get full control over the nutrition lab…" at bounding box center [357, 238] width 516 height 320
click at [531, 341] on div "Utilize this manual override feature to get full control over the nutrition lab…" at bounding box center [357, 238] width 516 height 320
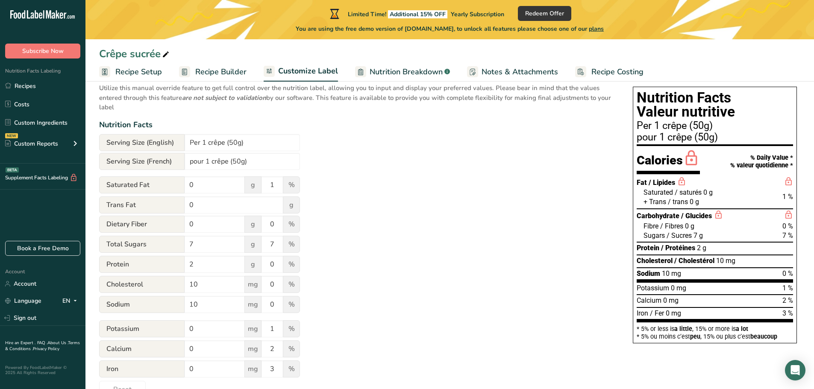
click at [231, 74] on span "Recipe Builder" at bounding box center [220, 72] width 51 height 12
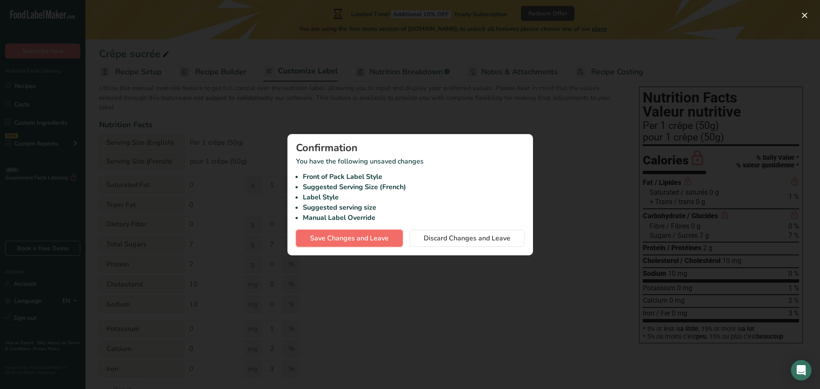
click at [368, 235] on span "Save Changes and Leave" at bounding box center [349, 238] width 79 height 10
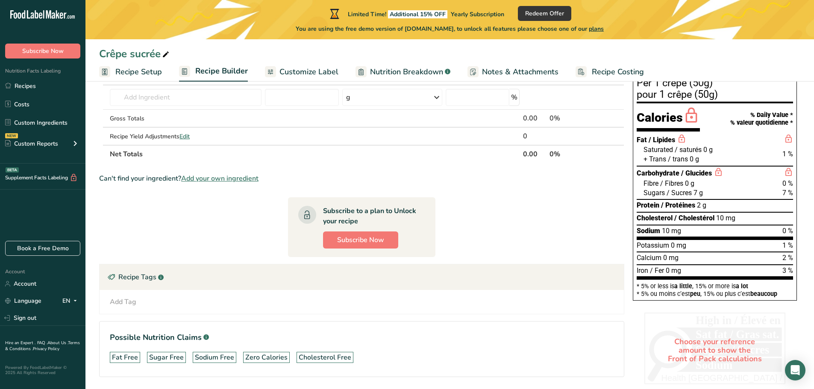
scroll to position [8, 0]
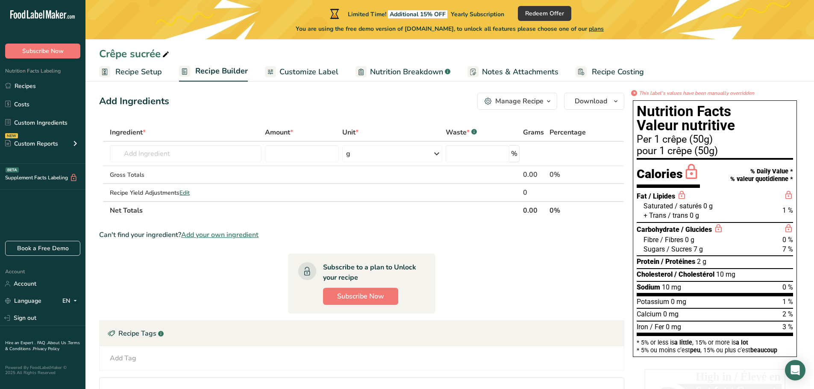
click at [570, 278] on section "Ingredient * Amount * Unit * Waste * .a-a{fill:#347362;}.b-a{fill:#fff;} Grams …" at bounding box center [361, 285] width 525 height 324
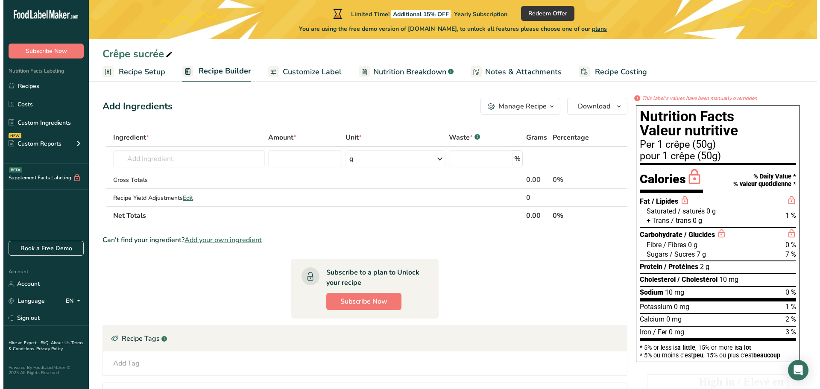
scroll to position [0, 0]
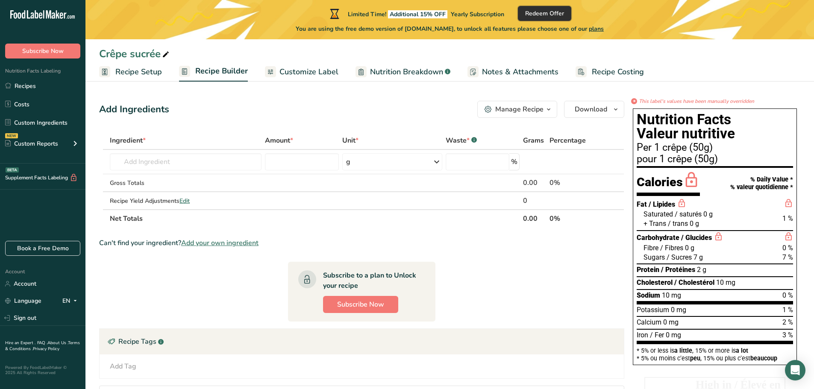
click at [556, 10] on span "Redeem Offer" at bounding box center [544, 13] width 39 height 9
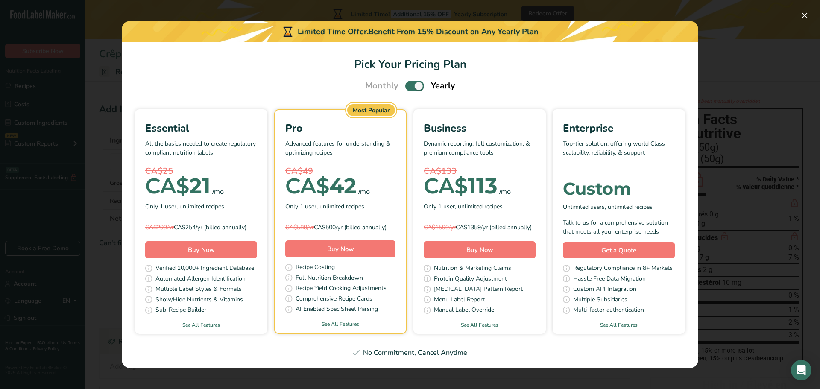
click at [416, 81] on span "Pick Your Pricing Plan Modal" at bounding box center [414, 86] width 19 height 11
click at [411, 83] on input "Pick Your Pricing Plan Modal" at bounding box center [408, 86] width 6 height 6
checkbox input "false"
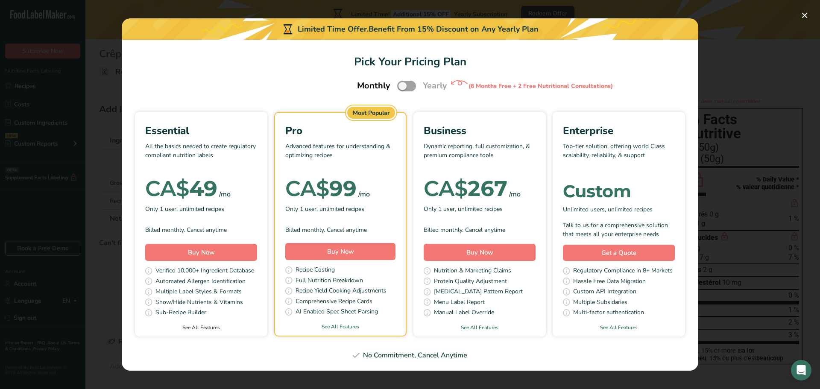
click at [203, 329] on link "See All Features" at bounding box center [201, 328] width 132 height 8
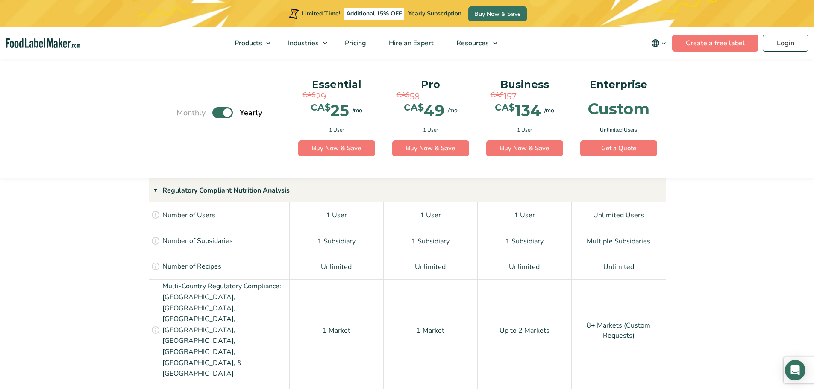
click at [224, 113] on label "Toggle" at bounding box center [222, 112] width 21 height 11
click at [184, 113] on input "Toggle" at bounding box center [181, 113] width 6 height 6
checkbox input "false"
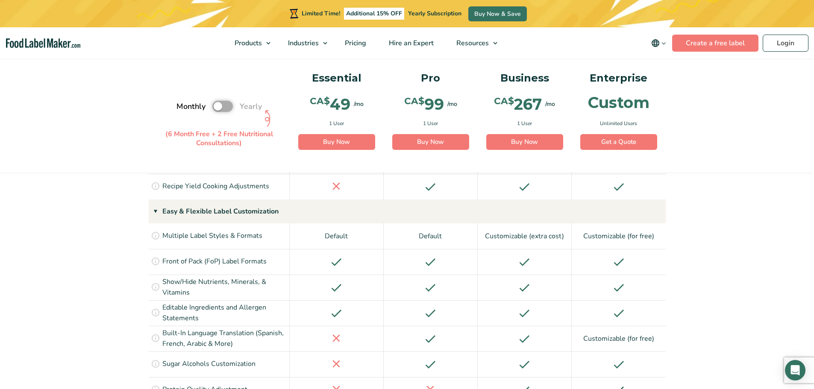
scroll to position [886, 0]
